Goal: Task Accomplishment & Management: Use online tool/utility

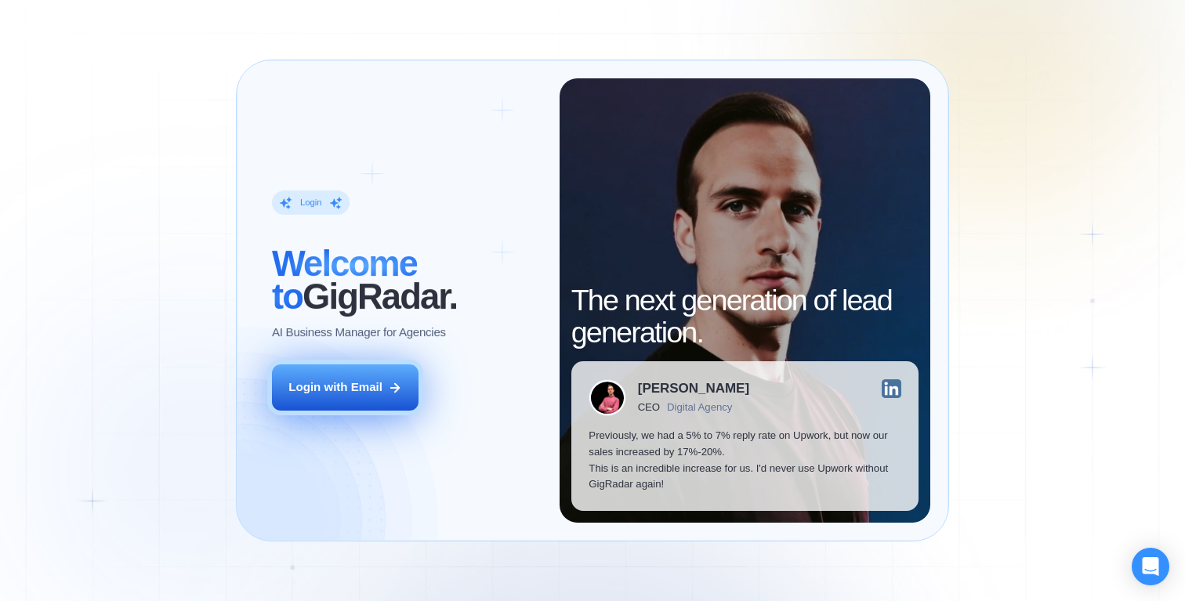
click at [366, 383] on div "Login with Email" at bounding box center [335, 387] width 94 height 16
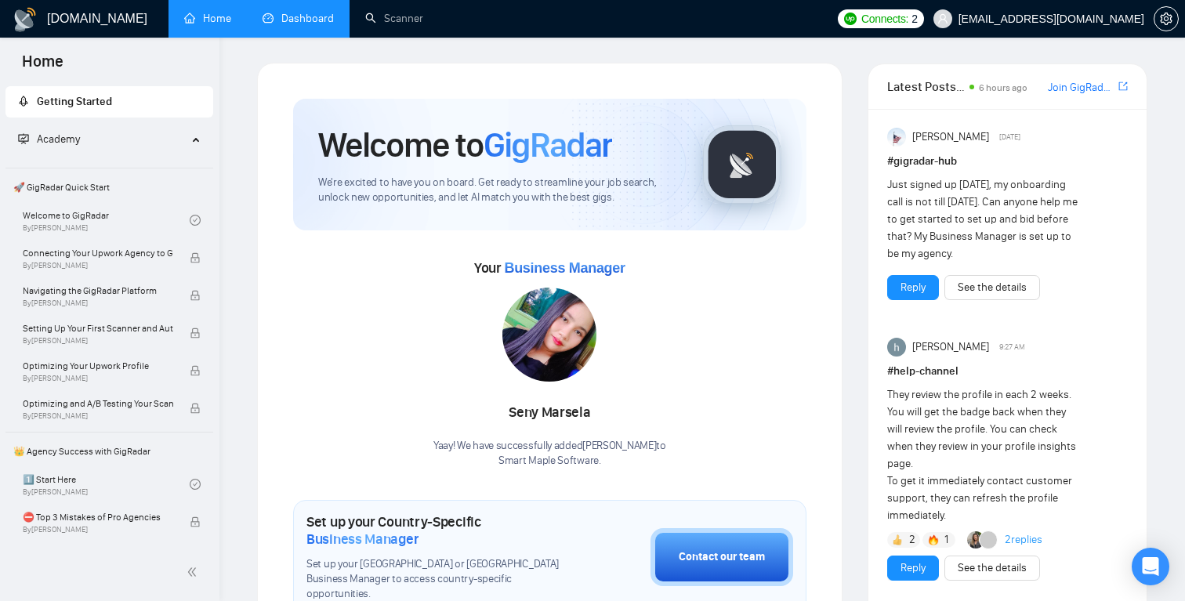
click at [303, 25] on link "Dashboard" at bounding box center [297, 18] width 71 height 13
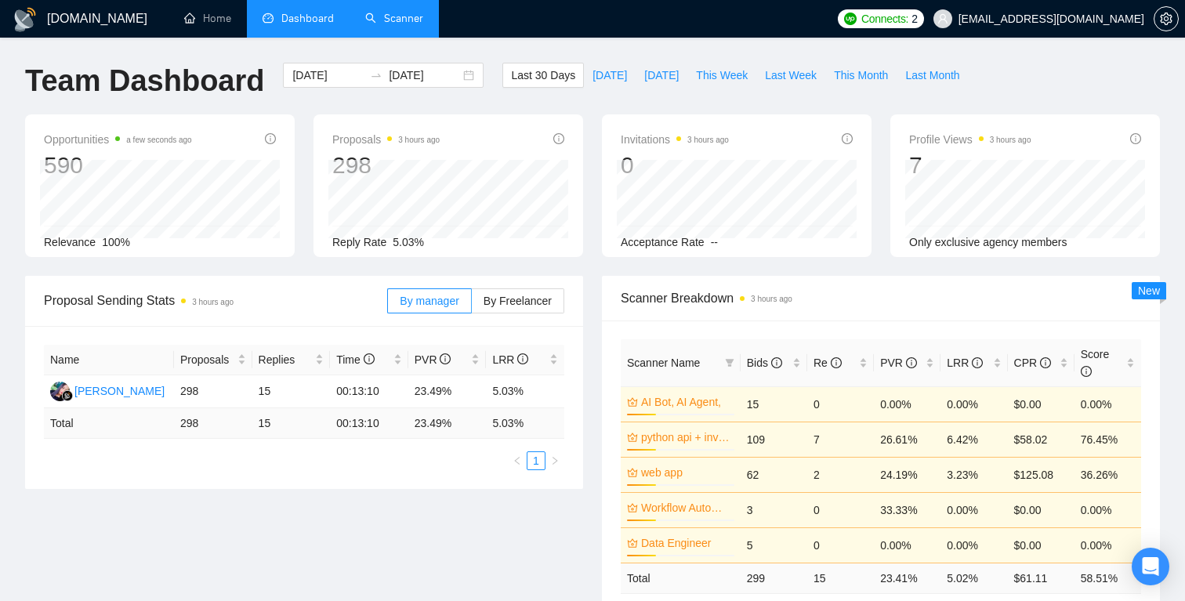
click at [410, 22] on link "Scanner" at bounding box center [394, 18] width 58 height 13
